Goal: Information Seeking & Learning: Check status

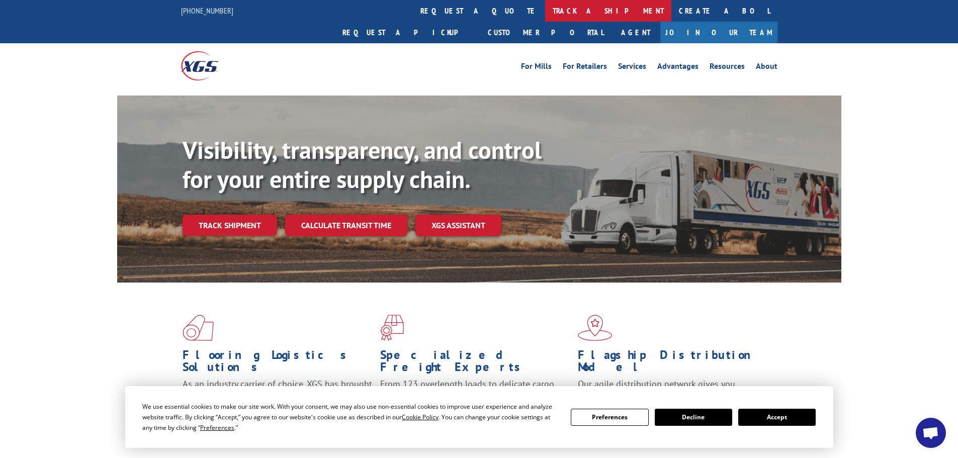
click at [545, 10] on link "track a shipment" at bounding box center [608, 11] width 126 height 22
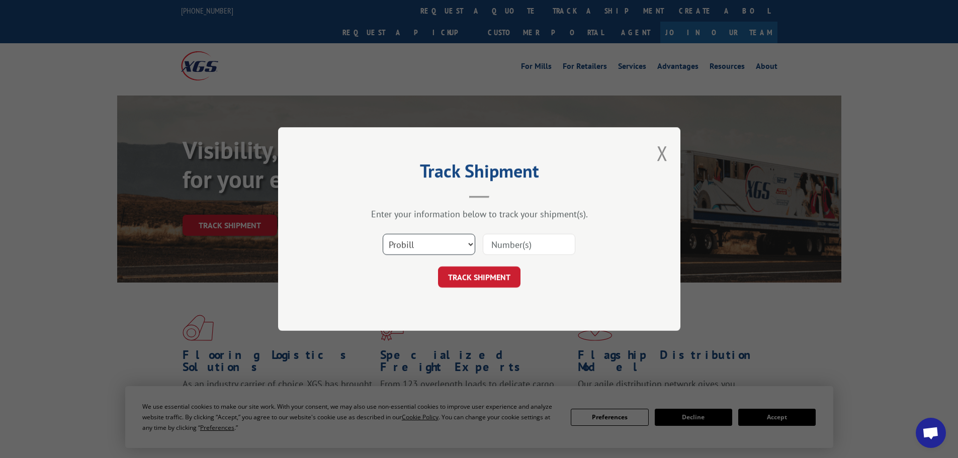
click at [462, 243] on select "Select category... Probill BOL PO" at bounding box center [429, 244] width 93 height 21
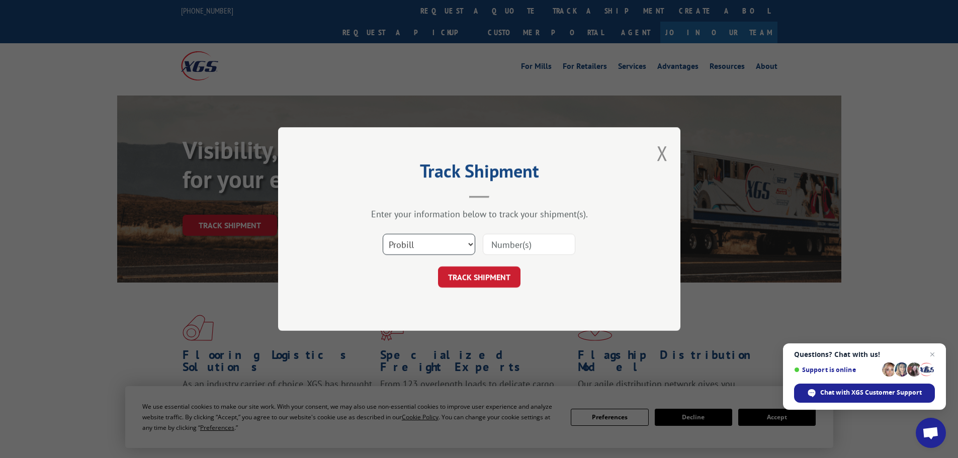
select select "bol"
click at [383, 234] on select "Select category... Probill BOL PO" at bounding box center [429, 244] width 93 height 21
click at [502, 251] on input at bounding box center [529, 244] width 93 height 21
paste input "6331275"
type input "6331275"
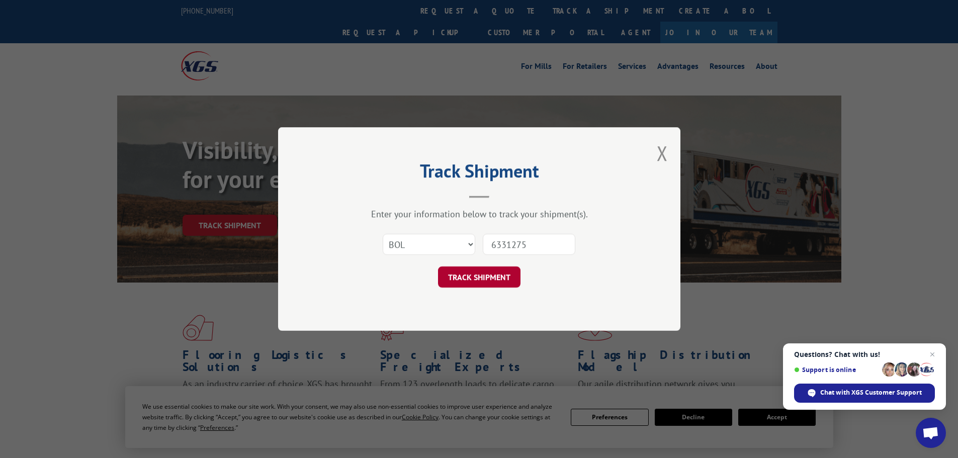
click at [499, 276] on button "TRACK SHIPMENT" at bounding box center [479, 277] width 82 height 21
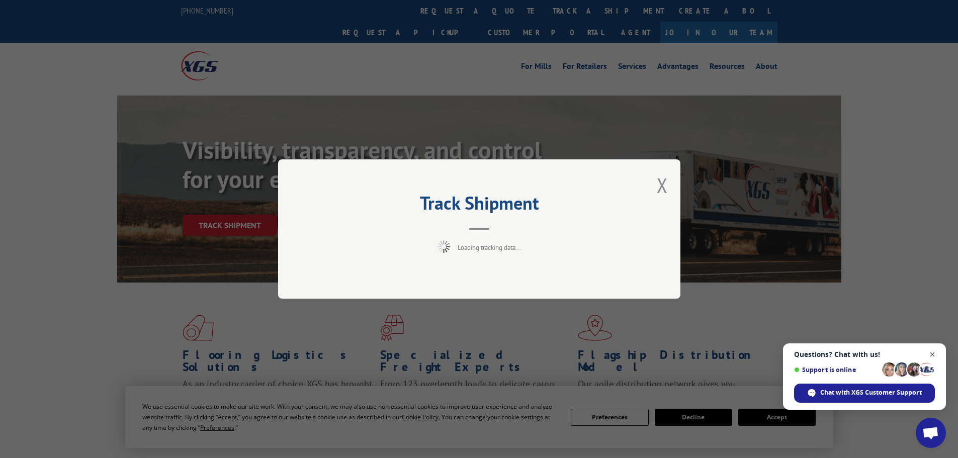
click at [932, 353] on span "Close chat" at bounding box center [932, 355] width 13 height 13
